Goal: Task Accomplishment & Management: Manage account settings

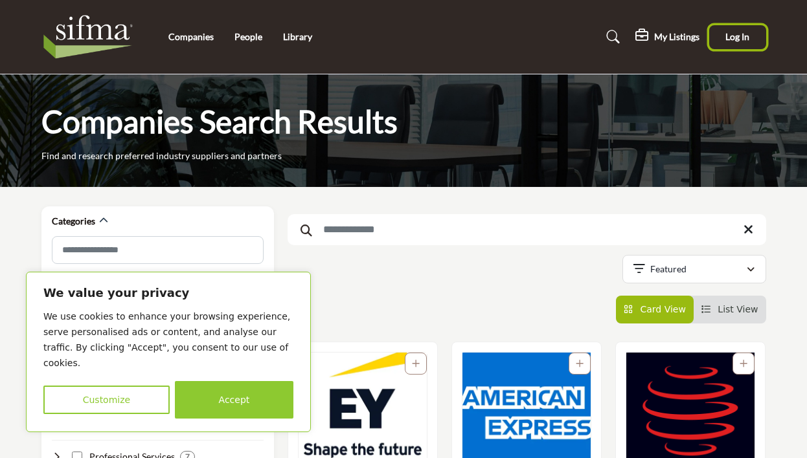
click at [734, 30] on button "Log In" at bounding box center [737, 37] width 57 height 24
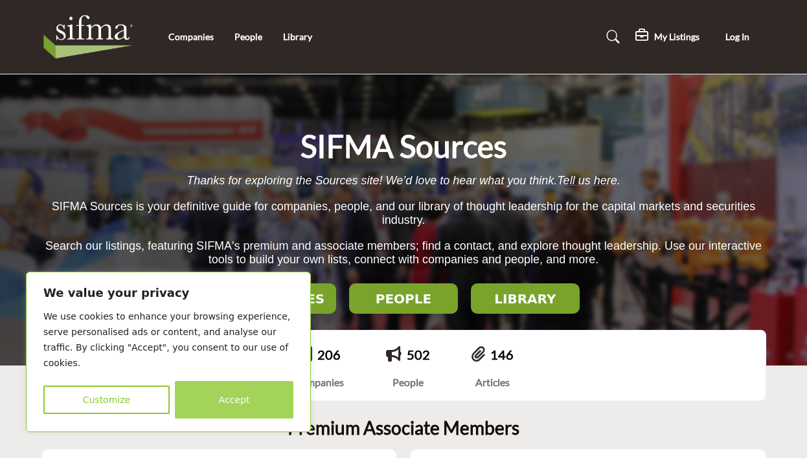
click at [232, 402] on button "Accept" at bounding box center [234, 400] width 118 height 38
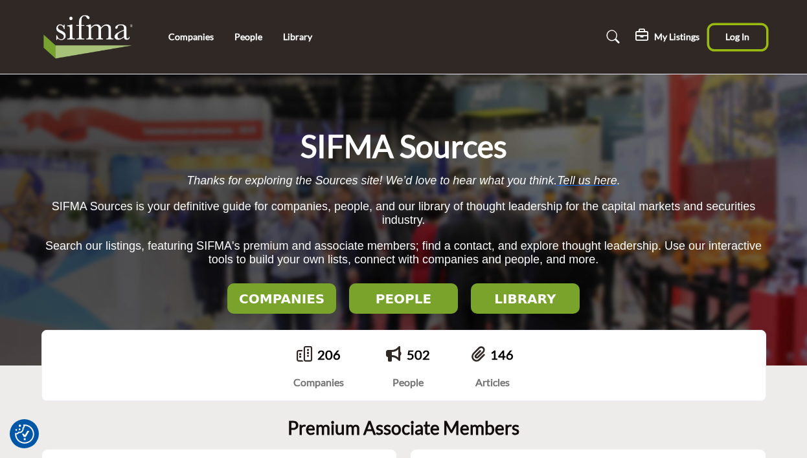
click at [741, 27] on button "Log In" at bounding box center [737, 37] width 57 height 24
click at [741, 36] on span "Log In" at bounding box center [737, 36] width 24 height 11
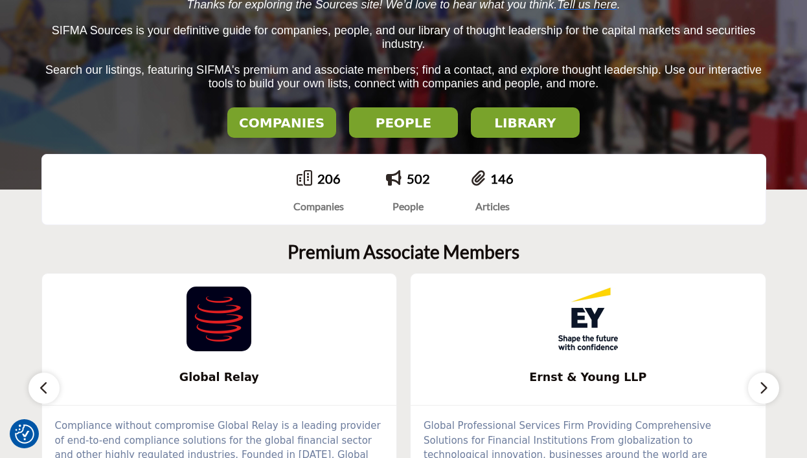
scroll to position [194, 0]
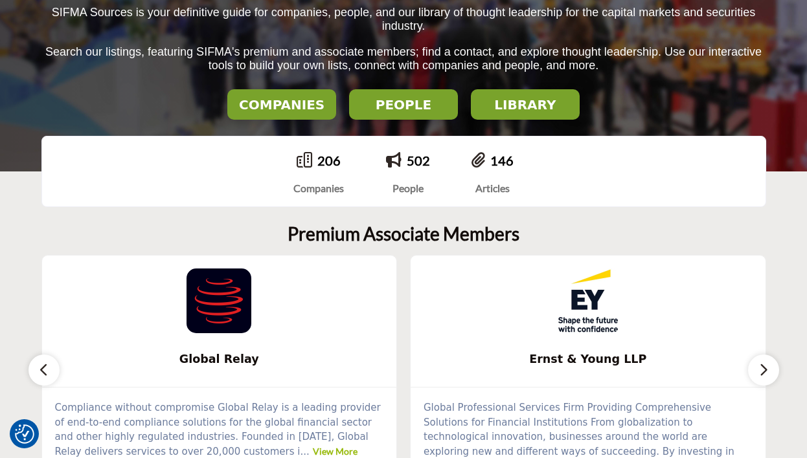
click at [279, 104] on h2 "COMPANIES" at bounding box center [281, 105] width 101 height 16
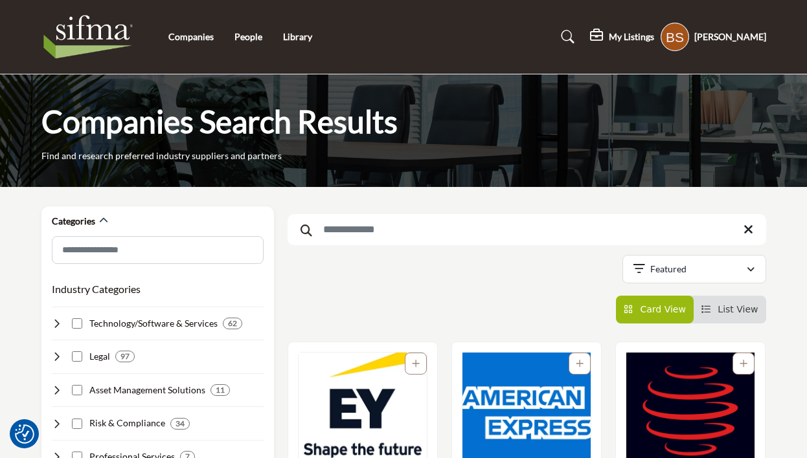
click at [627, 30] on div "My Listings" at bounding box center [622, 37] width 64 height 16
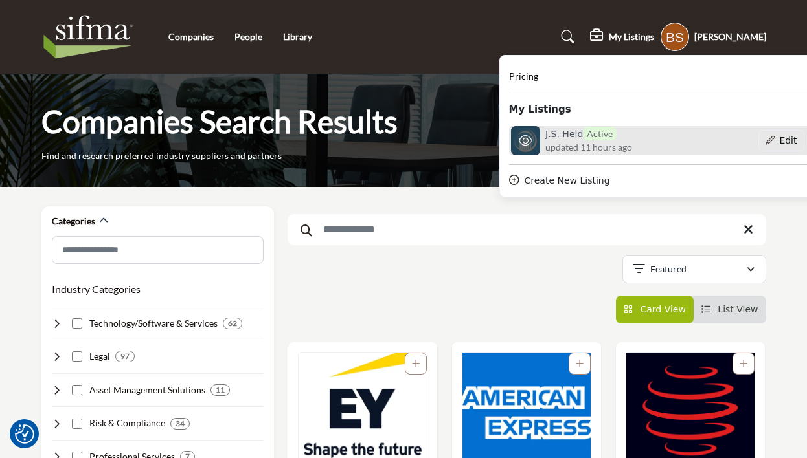
click at [583, 128] on span "Active" at bounding box center [600, 134] width 34 height 14
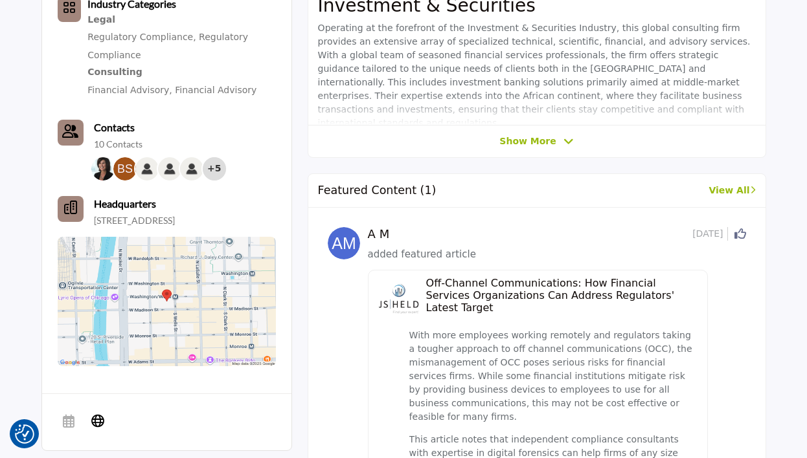
scroll to position [129, 0]
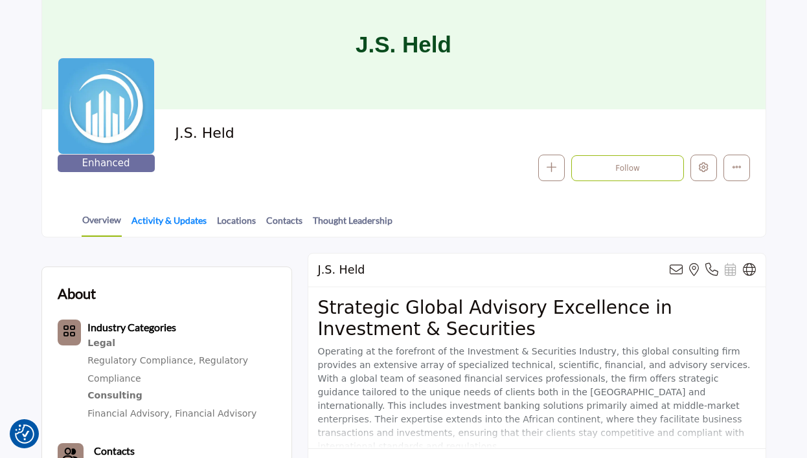
click at [156, 226] on link "Activity & Updates" at bounding box center [169, 225] width 76 height 23
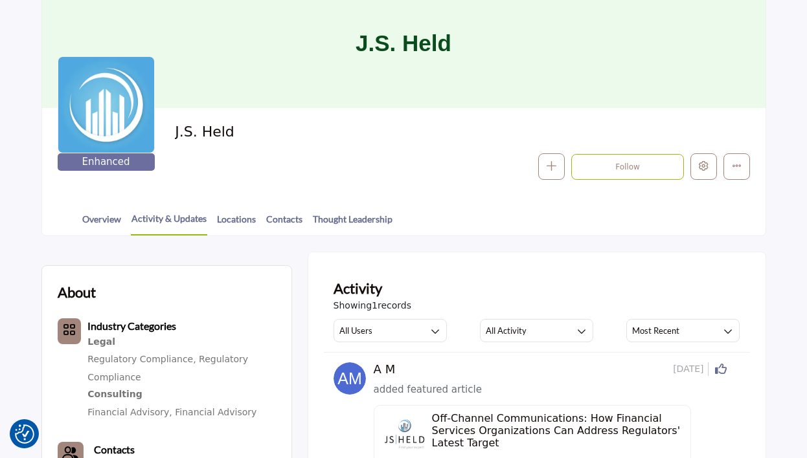
scroll to position [129, 0]
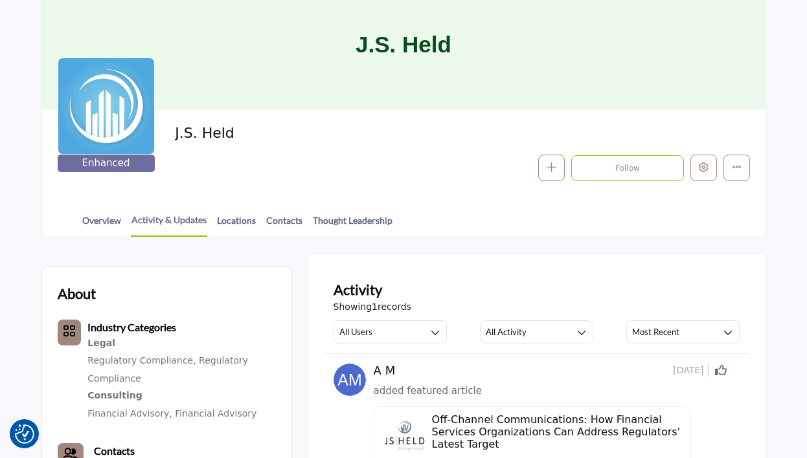
click at [355, 212] on div "Overview Activity & Updates Locations Contacts Thought Leadership" at bounding box center [419, 217] width 691 height 40
click at [356, 216] on link "Thought Leadership" at bounding box center [352, 225] width 81 height 23
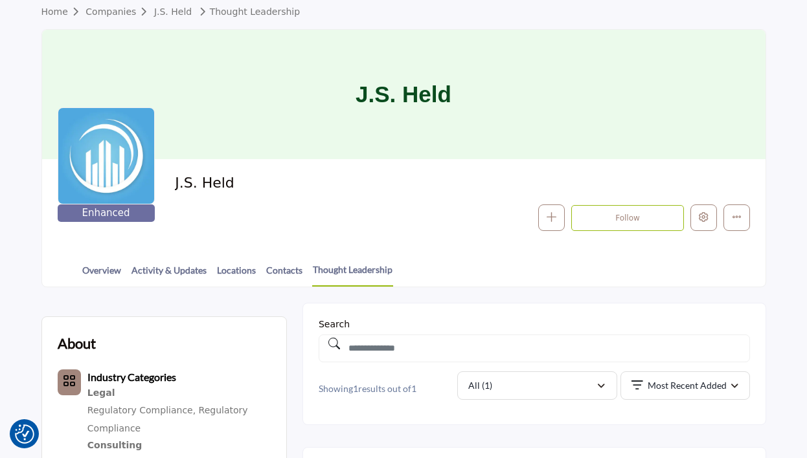
scroll to position [65, 0]
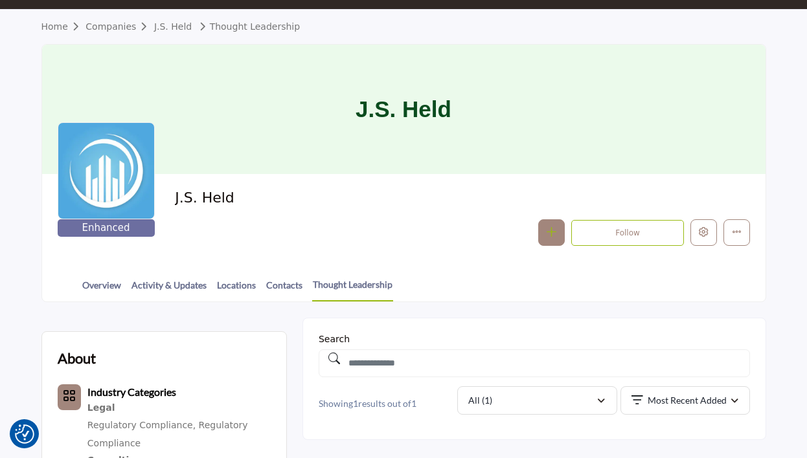
click at [557, 235] on button "button" at bounding box center [551, 232] width 27 height 27
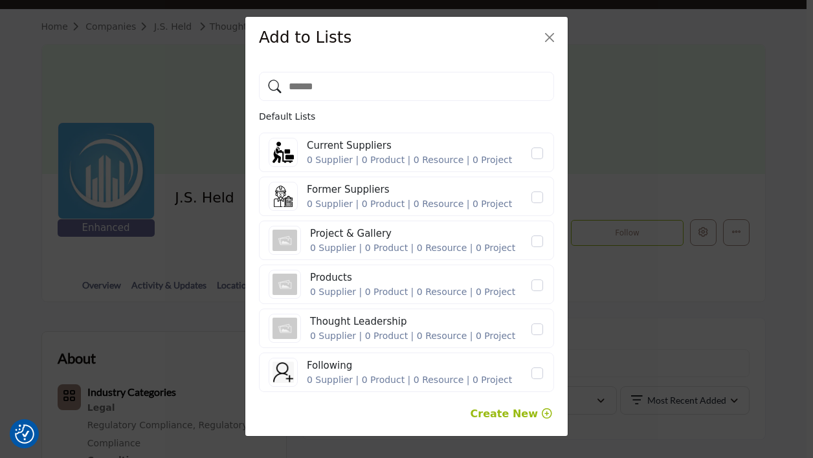
click at [539, 321] on div "Thought Leadership 0 Supplier | 0 Product | 0 Resource | 0 Project" at bounding box center [407, 328] width 276 height 29
click at [542, 328] on span "Thought Leadership" at bounding box center [537, 330] width 12 height 12
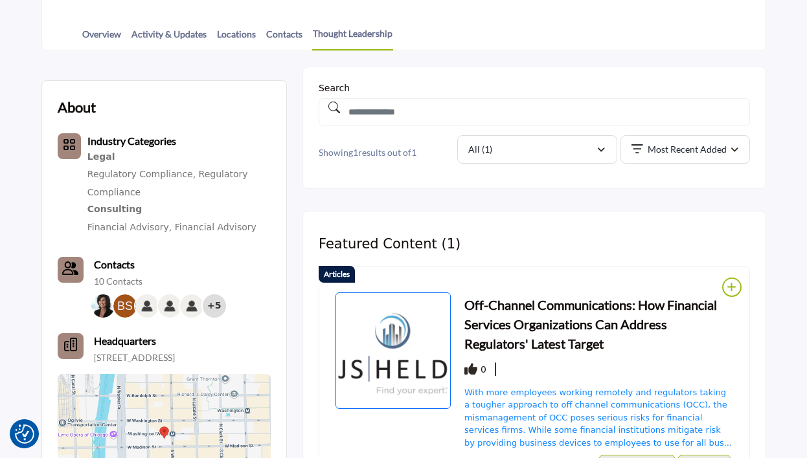
scroll to position [130, 0]
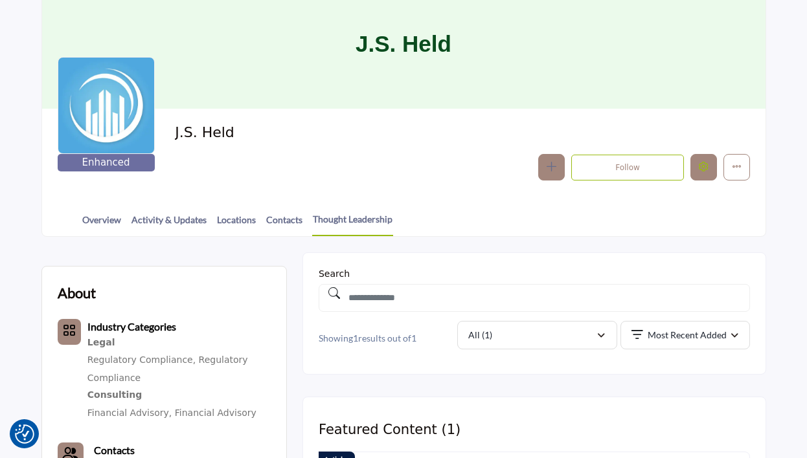
click at [709, 172] on button "Edit company" at bounding box center [703, 167] width 27 height 27
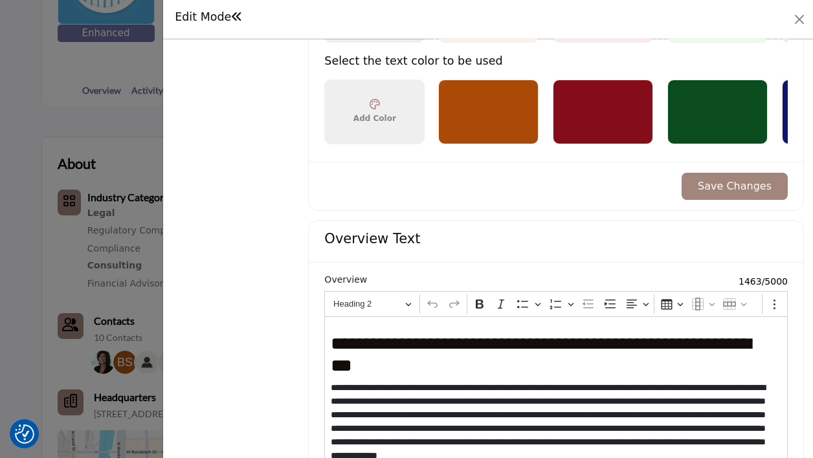
scroll to position [1100, 0]
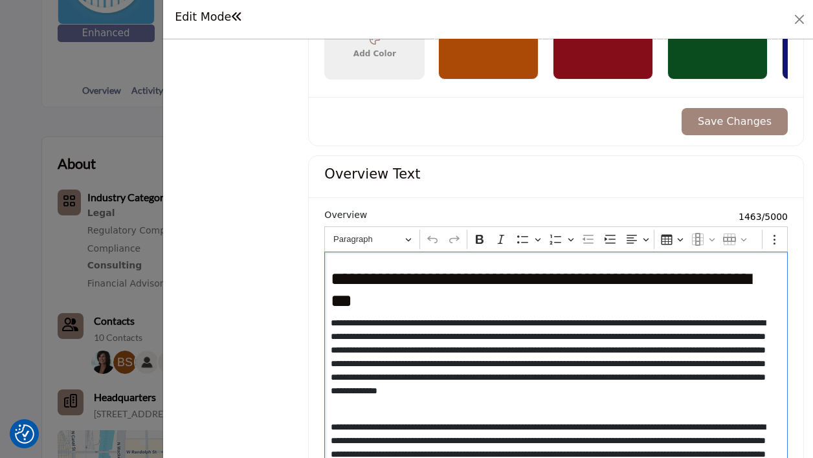
click at [595, 329] on p "**********" at bounding box center [554, 364] width 446 height 95
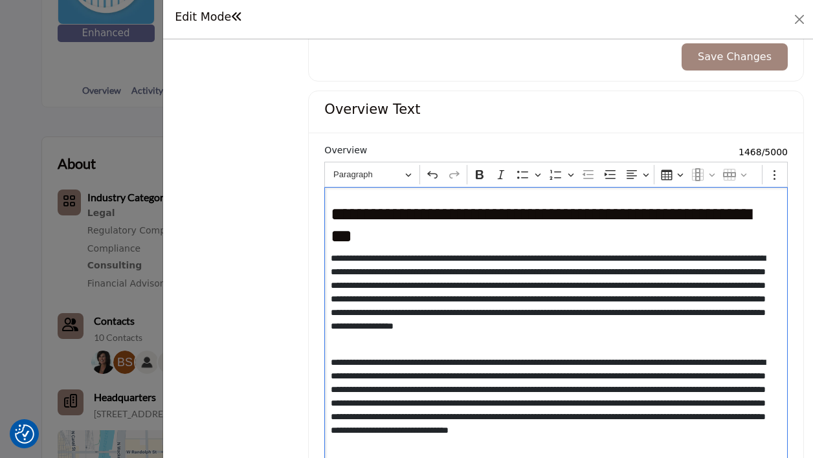
scroll to position [1230, 0]
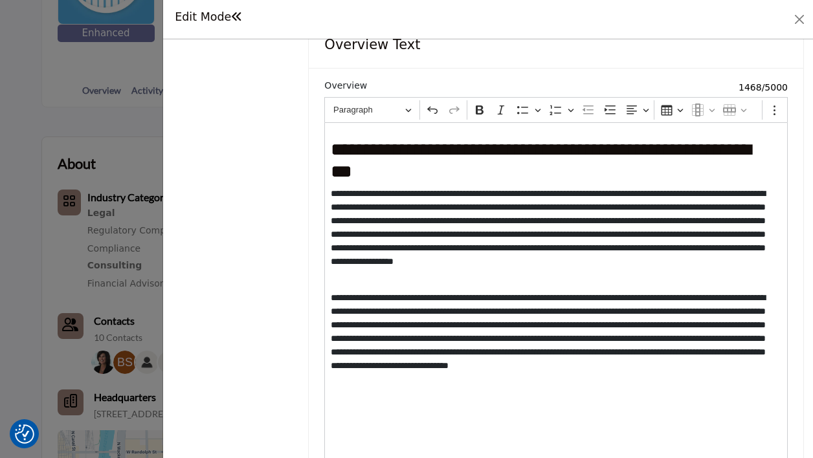
click at [633, 253] on p "**********" at bounding box center [554, 234] width 446 height 95
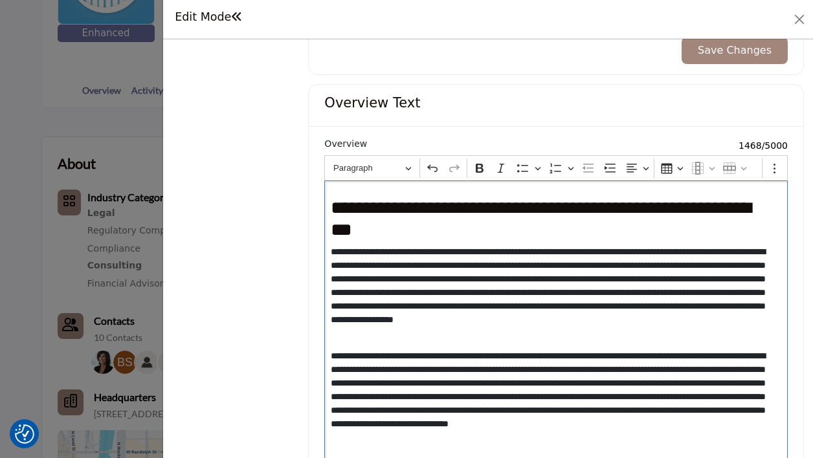
scroll to position [1192, 0]
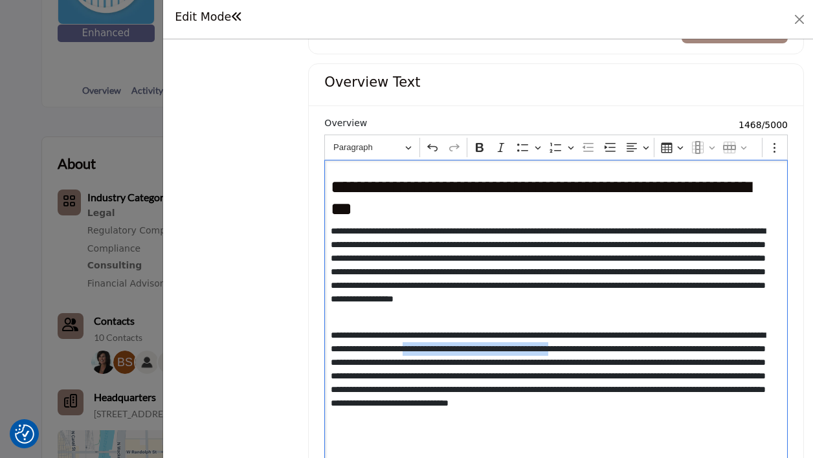
drag, startPoint x: 499, startPoint y: 355, endPoint x: 696, endPoint y: 356, distance: 196.8
click at [696, 356] on p "**********" at bounding box center [554, 376] width 446 height 95
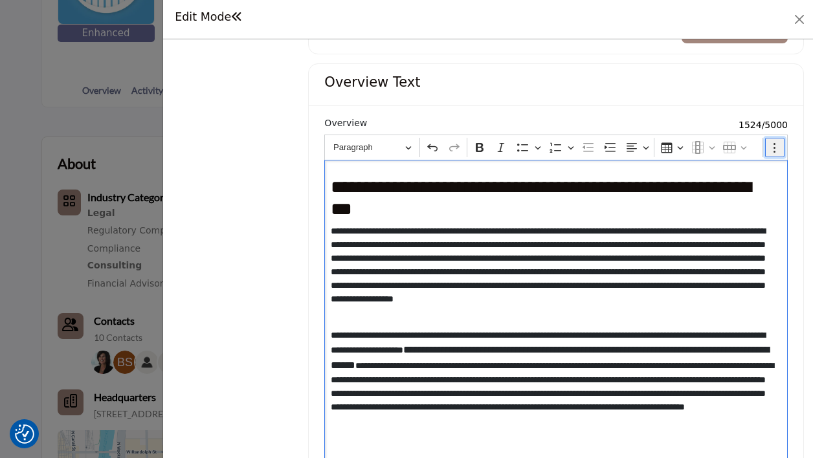
click at [774, 145] on circle "Editor toolbar" at bounding box center [775, 144] width 2 height 2
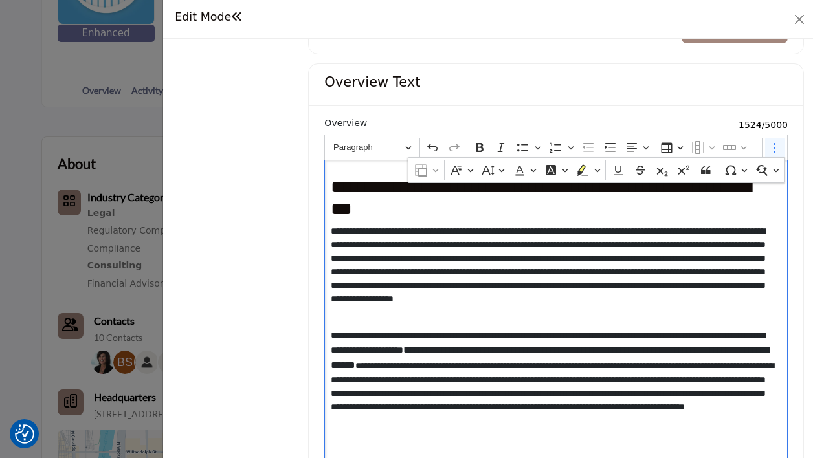
click at [540, 335] on div "**********" at bounding box center [555, 338] width 463 height 356
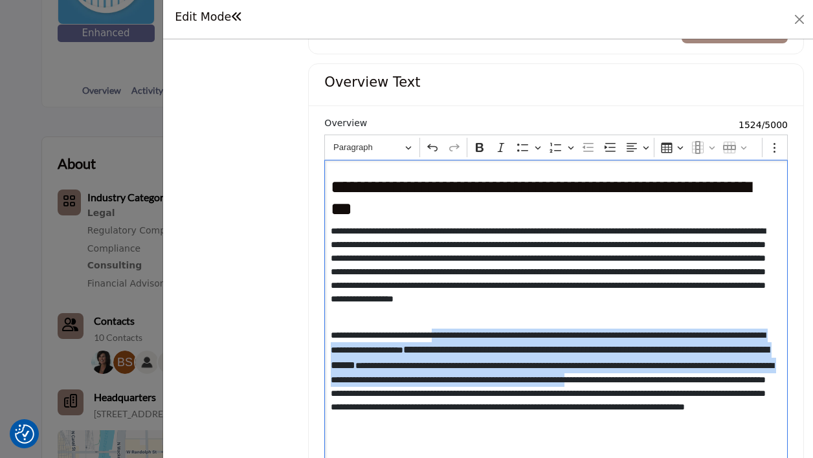
drag, startPoint x: 454, startPoint y: 340, endPoint x: 512, endPoint y: 403, distance: 85.2
click at [512, 403] on p "**********" at bounding box center [554, 385] width 446 height 113
click at [776, 157] on button "Show more items" at bounding box center [774, 147] width 19 height 19
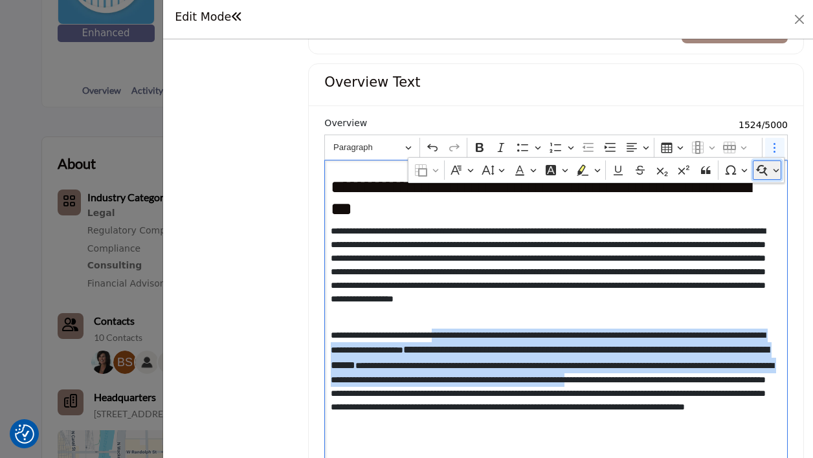
click at [772, 174] on button "Find and replace" at bounding box center [767, 170] width 29 height 19
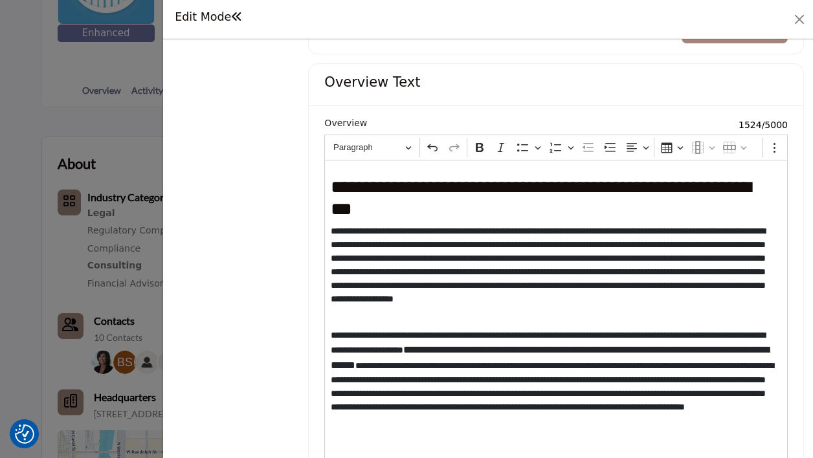
click at [546, 96] on div "Overview Text" at bounding box center [556, 85] width 495 height 42
click at [459, 355] on p "**********" at bounding box center [554, 385] width 446 height 113
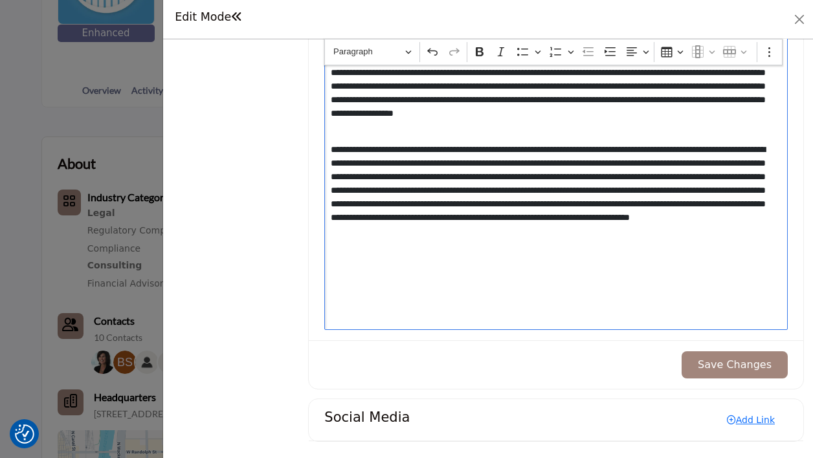
scroll to position [1387, 0]
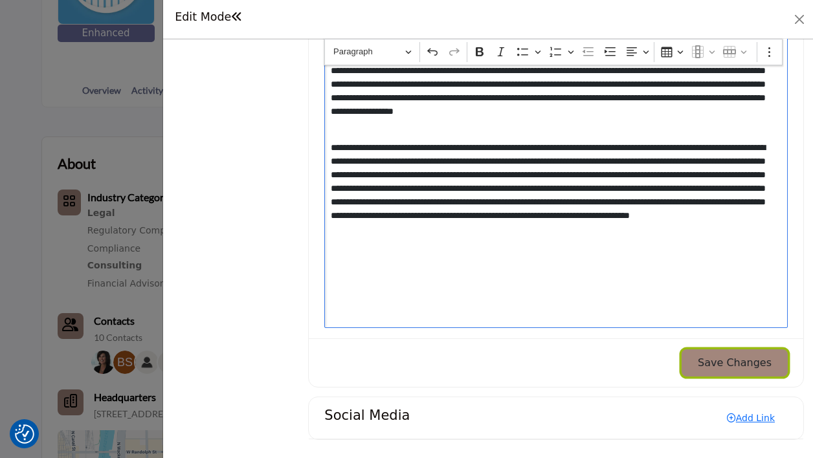
click at [739, 367] on button "Save Changes" at bounding box center [735, 363] width 106 height 27
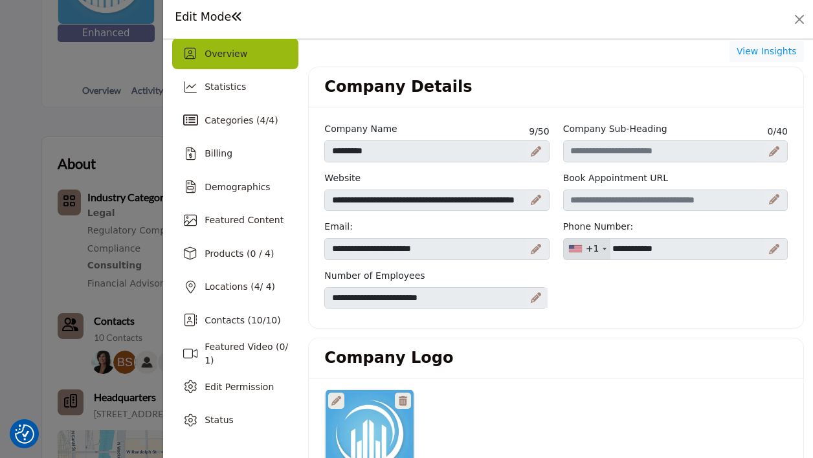
scroll to position [0, 0]
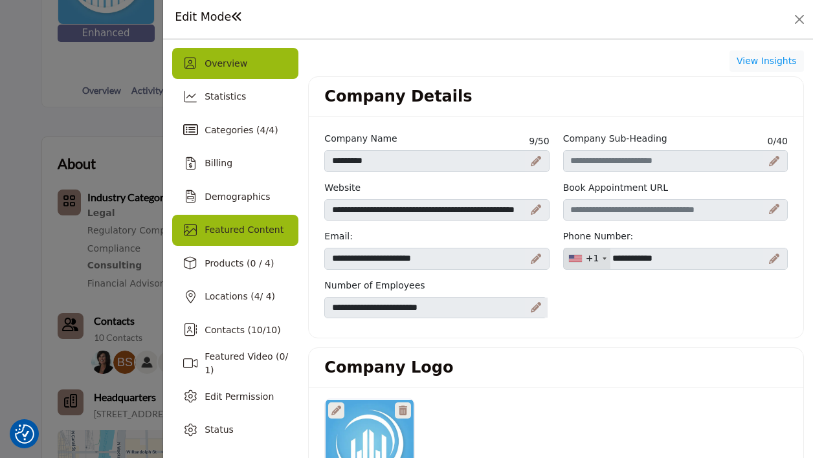
click at [197, 216] on div "Featured Content" at bounding box center [235, 230] width 126 height 31
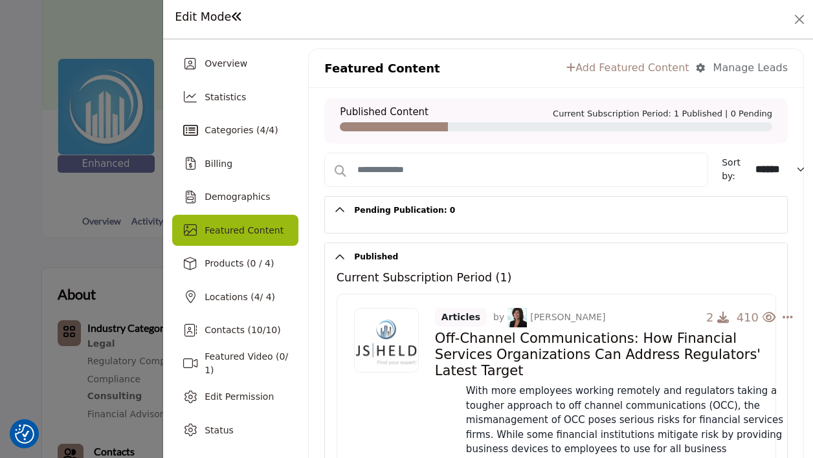
click at [645, 71] on link "Add Featured Content" at bounding box center [627, 68] width 122 height 16
